Goal: Transaction & Acquisition: Purchase product/service

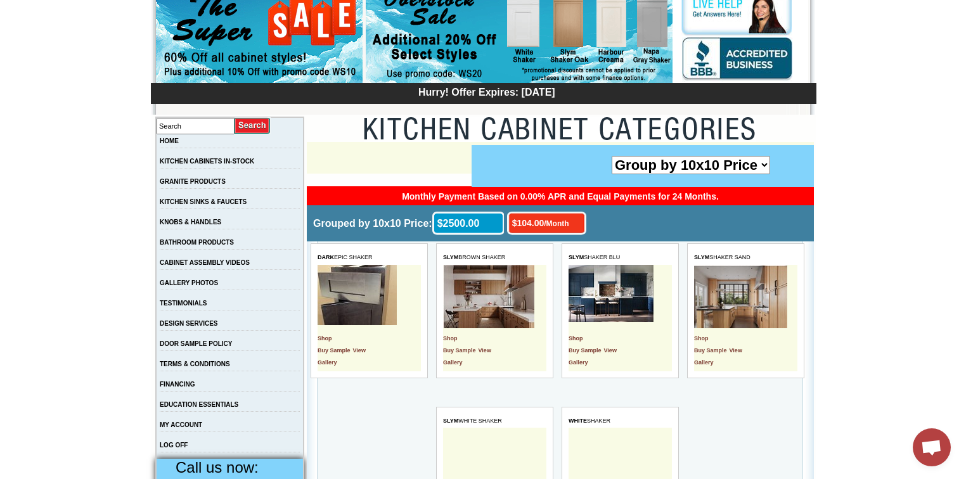
scroll to position [203, 0]
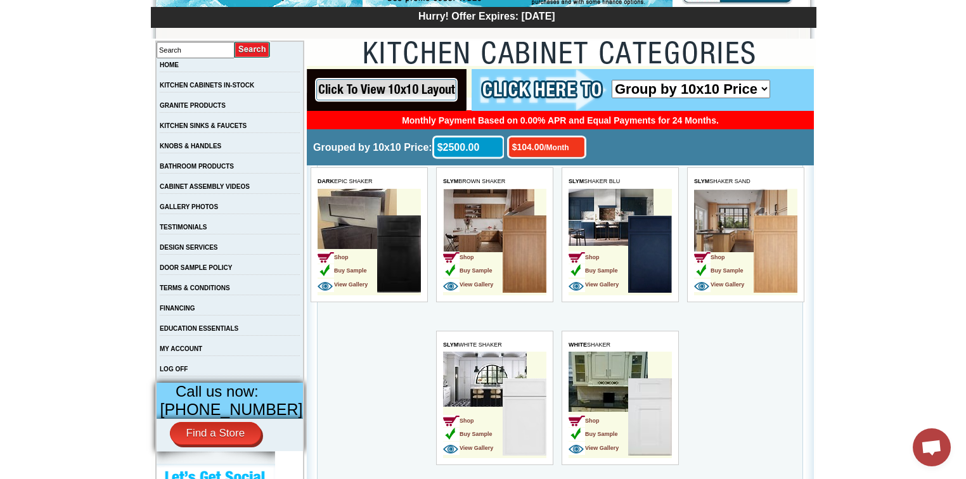
click at [590, 411] on td "Shop Buy Sample View Gallery" at bounding box center [598, 419] width 60 height 80
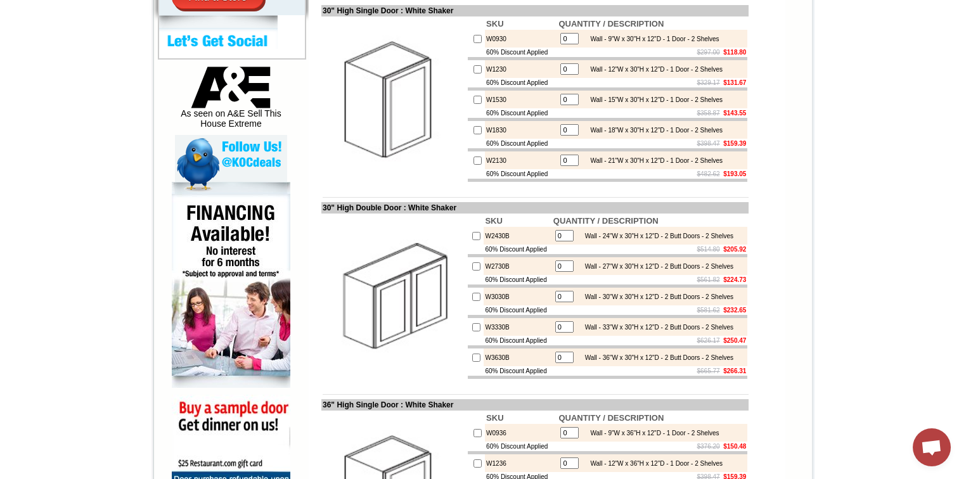
scroll to position [659, 0]
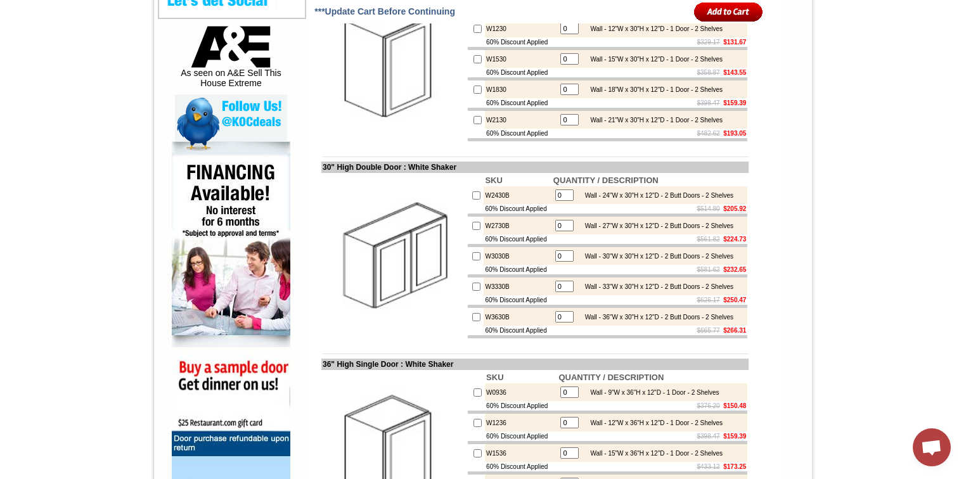
click at [472, 321] on input "checkbox" at bounding box center [476, 317] width 8 height 8
checkbox input "true"
type input "1"
click at [713, 14] on input "image" at bounding box center [728, 11] width 69 height 21
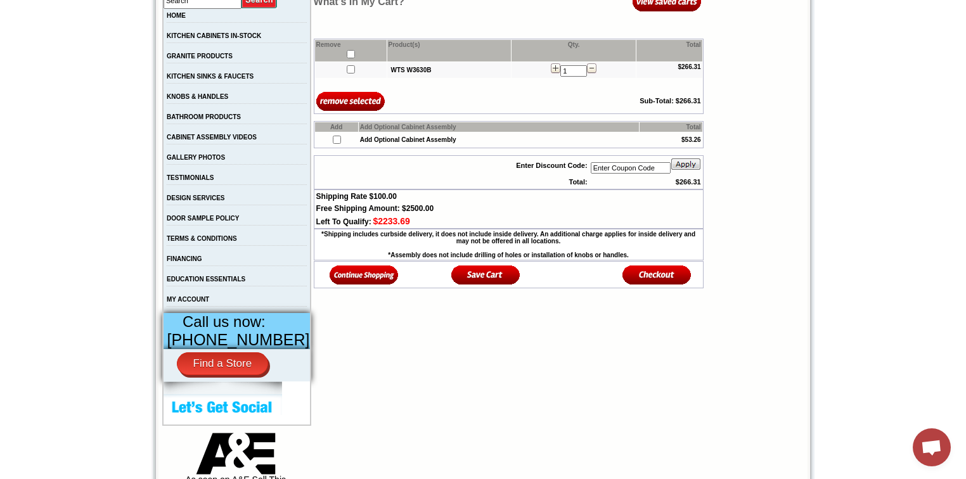
scroll to position [254, 0]
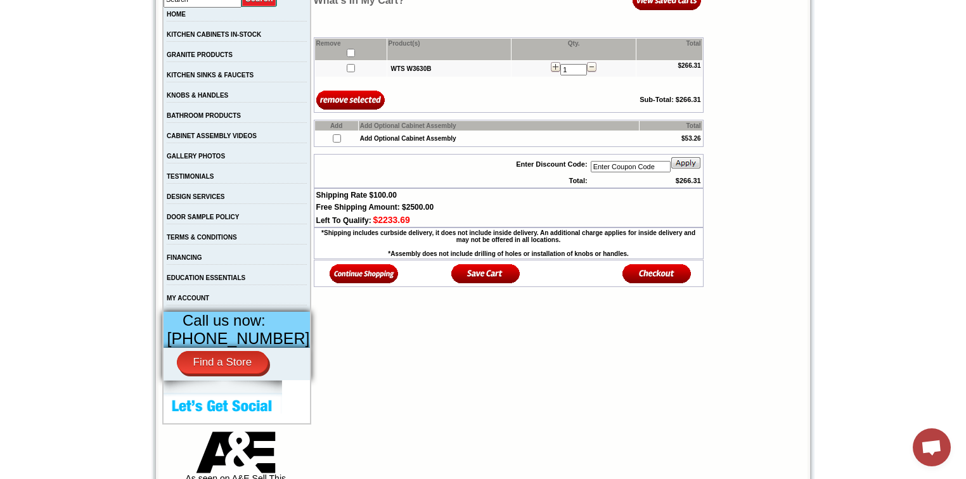
click at [661, 282] on img at bounding box center [657, 273] width 69 height 21
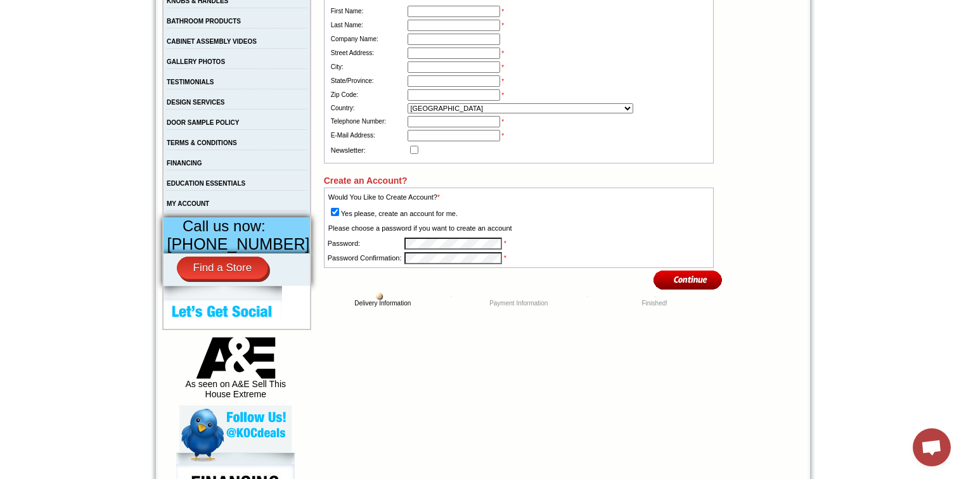
scroll to position [355, 0]
